Goal: Information Seeking & Learning: Learn about a topic

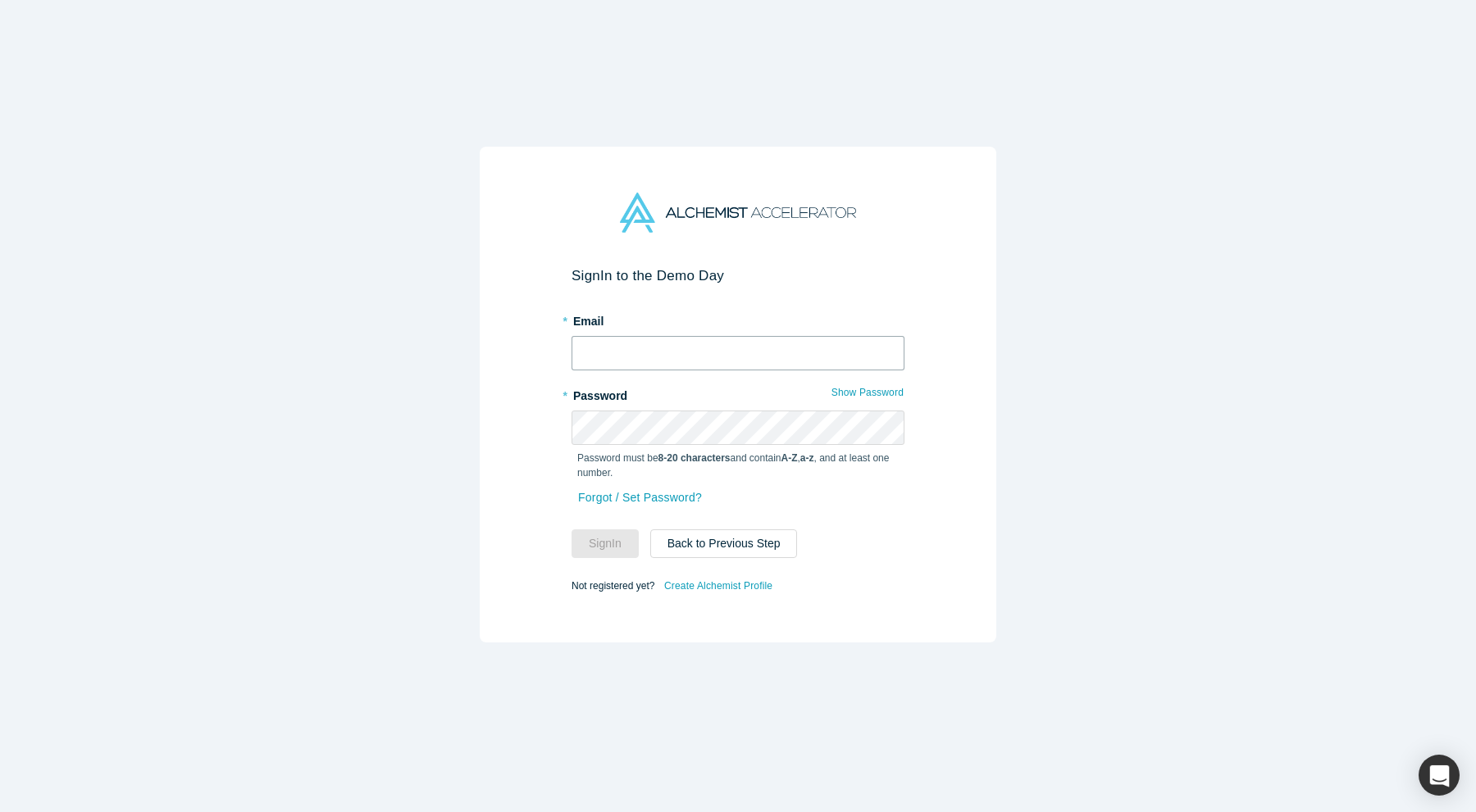
type input "[PERSON_NAME][EMAIL_ADDRESS][DOMAIN_NAME]"
click at [598, 547] on button "Sign In" at bounding box center [606, 544] width 68 height 29
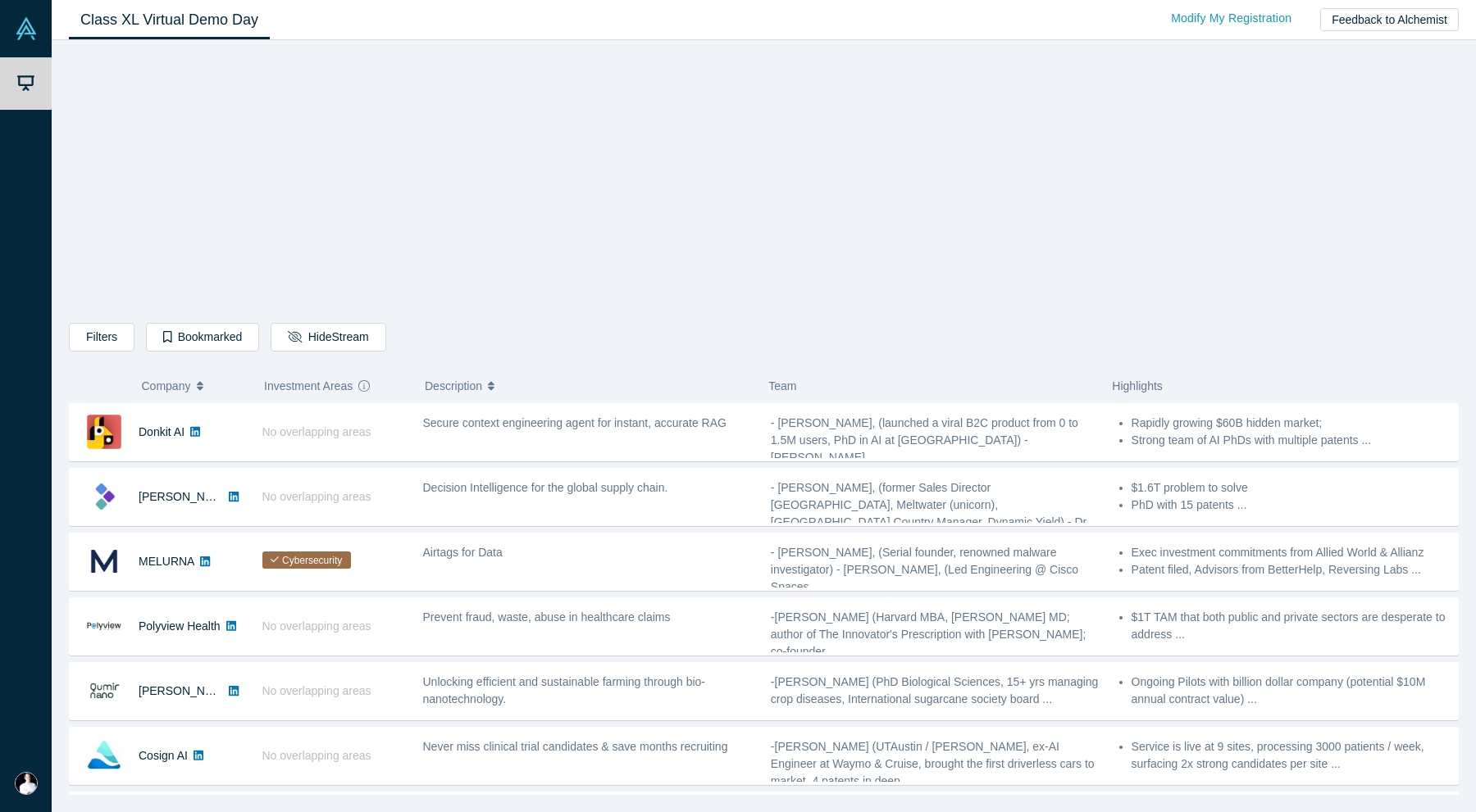
scroll to position [351, 0]
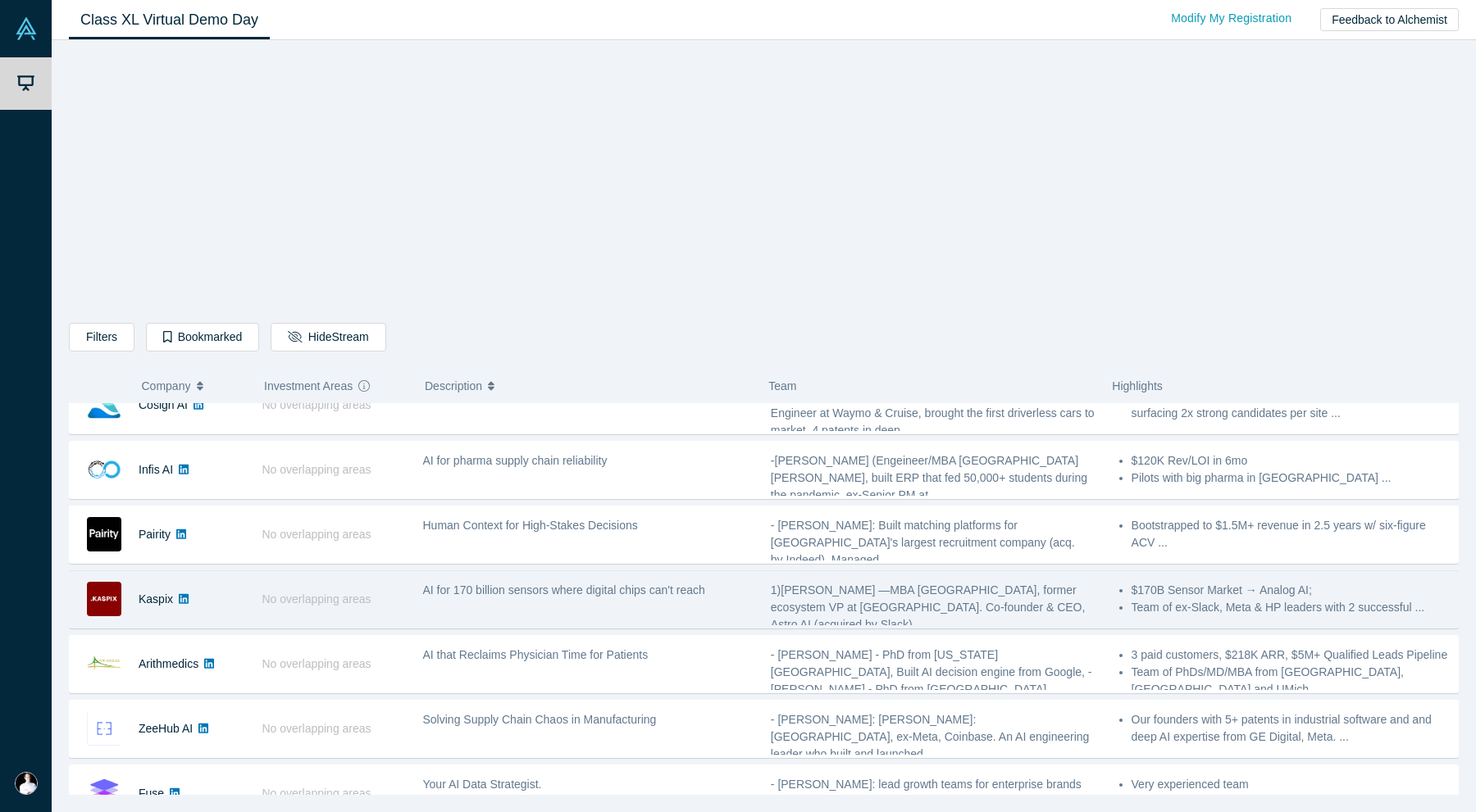
click at [216, 605] on div "Kaspix" at bounding box center [157, 600] width 176 height 56
